Goal: Information Seeking & Learning: Learn about a topic

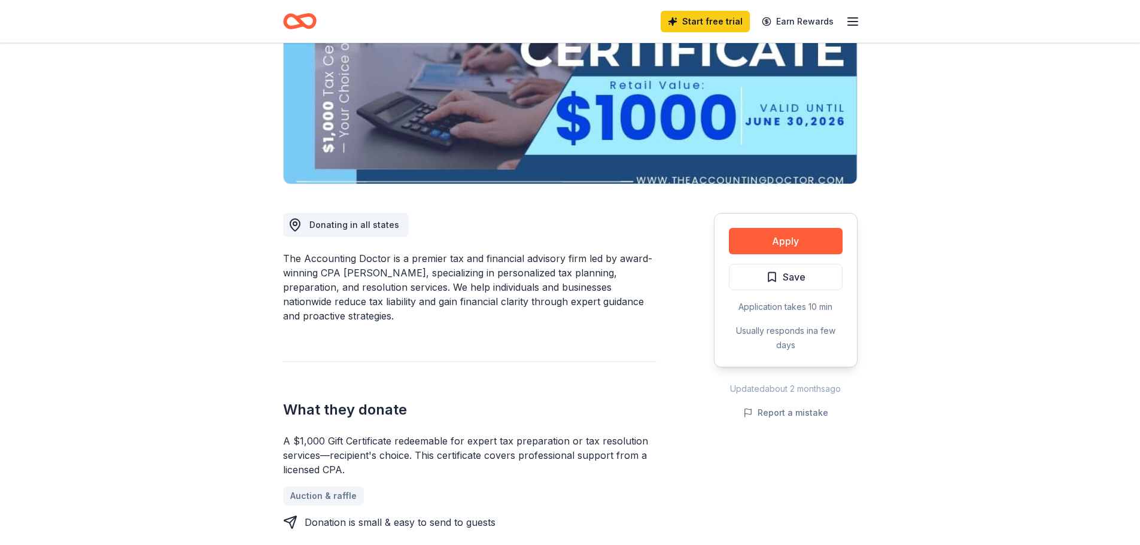
scroll to position [239, 0]
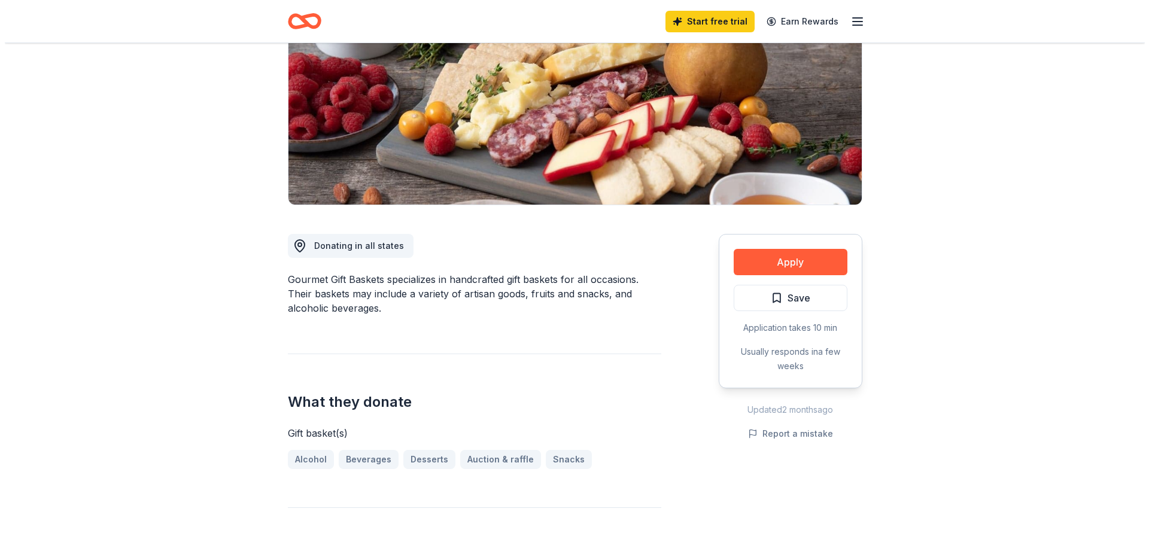
scroll to position [180, 0]
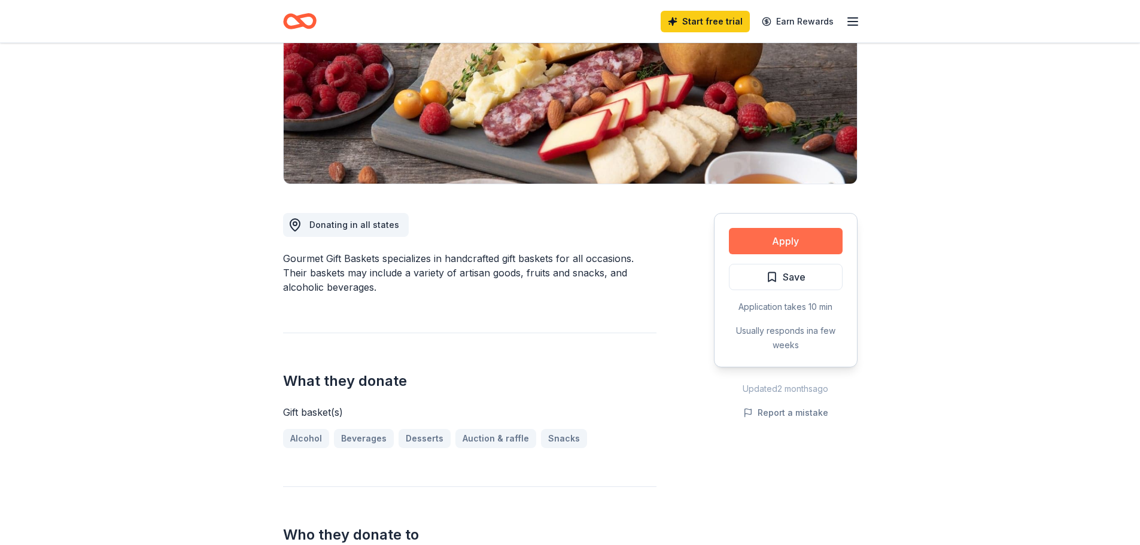
click at [766, 241] on button "Apply" at bounding box center [786, 241] width 114 height 26
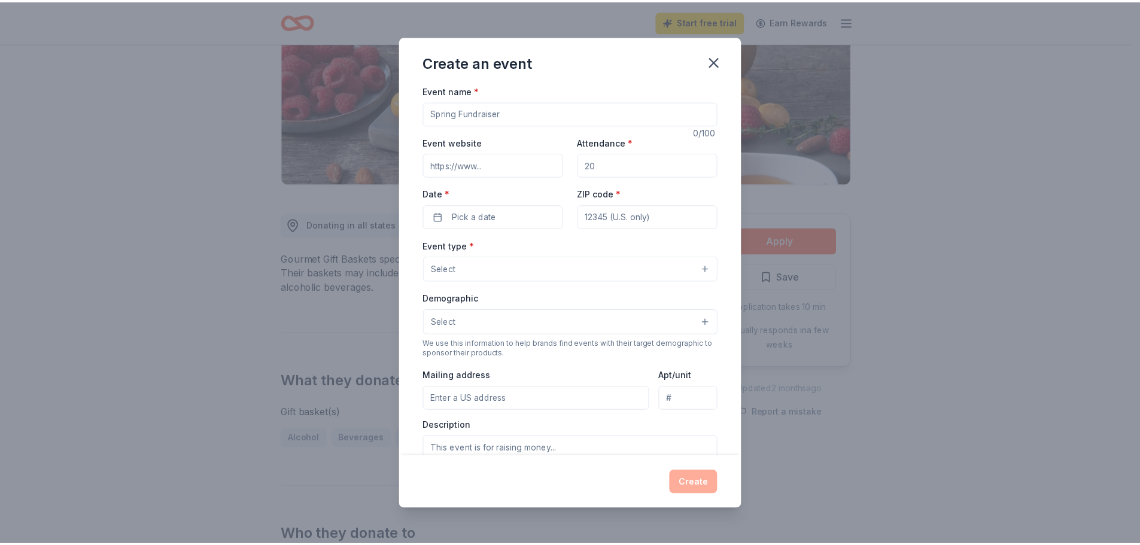
scroll to position [0, 0]
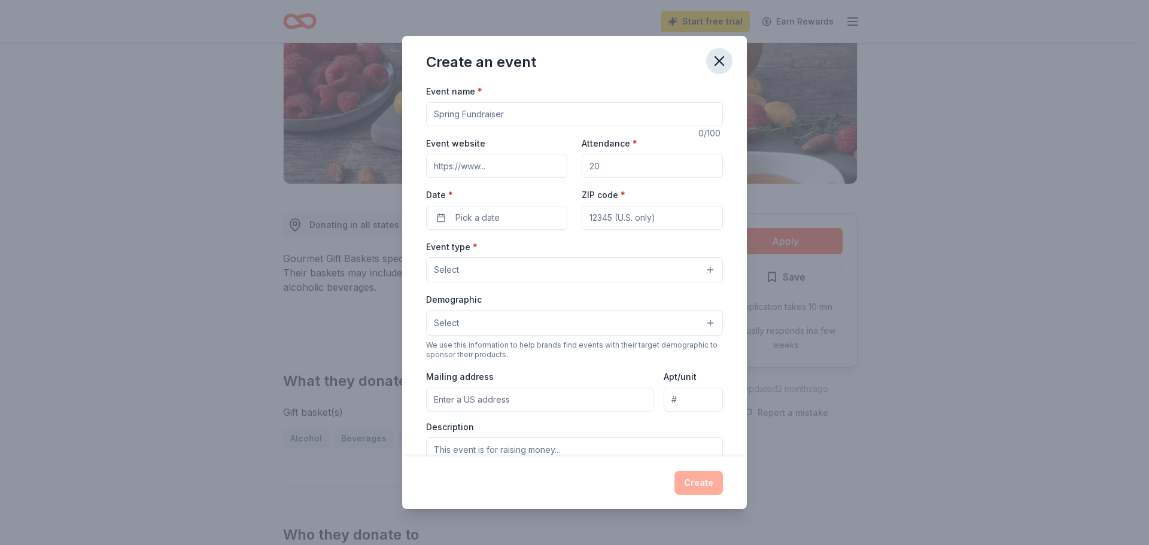
click at [715, 63] on icon "button" at bounding box center [719, 61] width 17 height 17
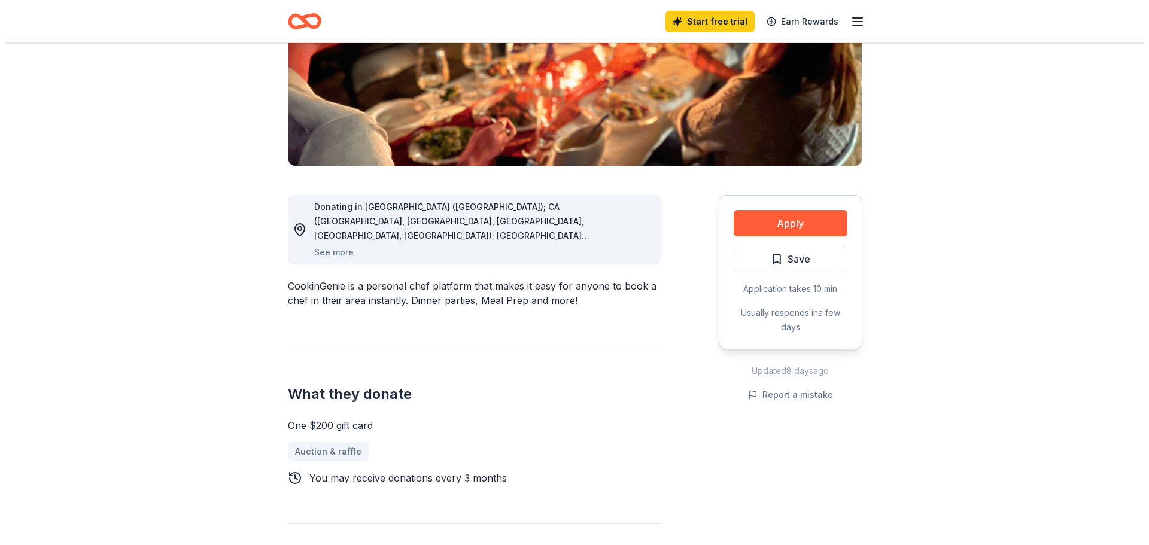
scroll to position [180, 0]
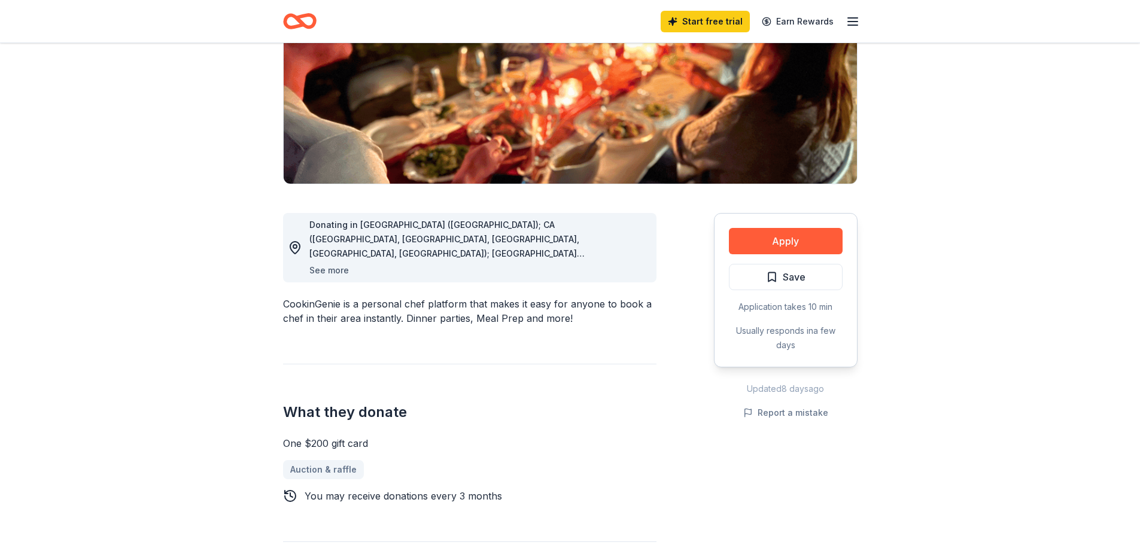
click at [310, 269] on button "See more" at bounding box center [328, 270] width 39 height 14
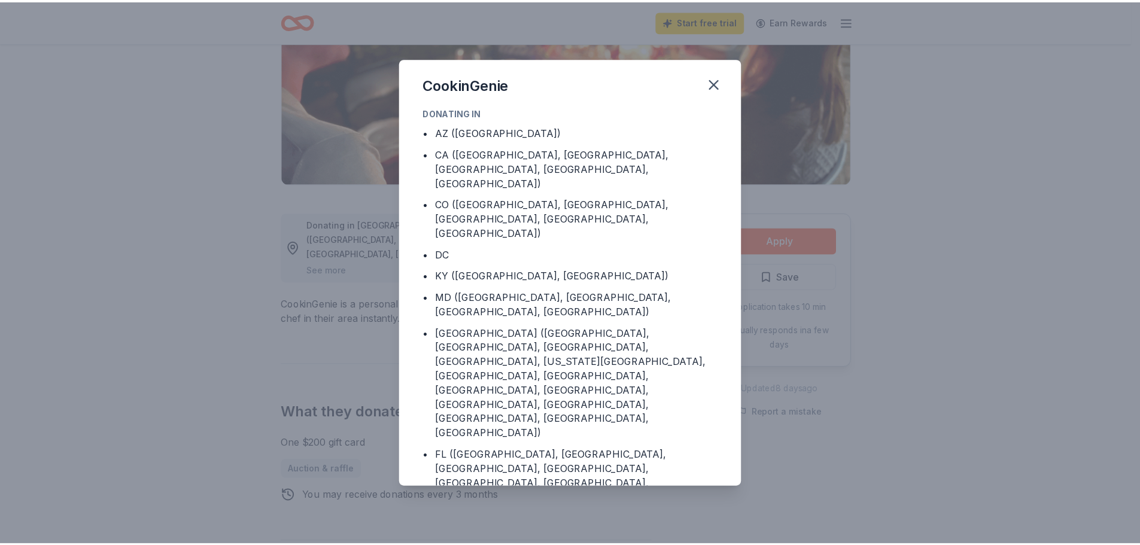
scroll to position [63, 0]
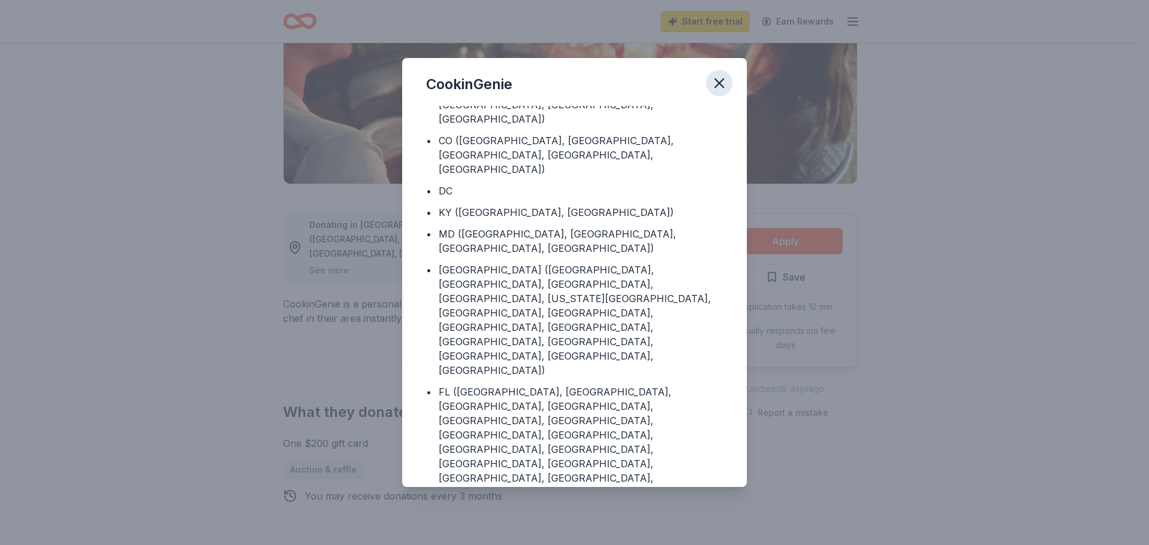
click at [724, 82] on icon "button" at bounding box center [719, 83] width 17 height 17
